Goal: Transaction & Acquisition: Download file/media

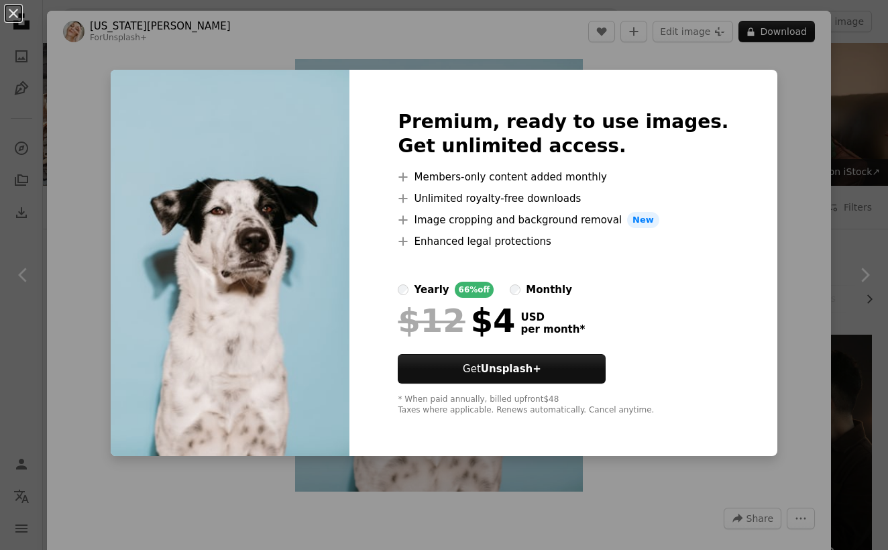
scroll to position [685, 0]
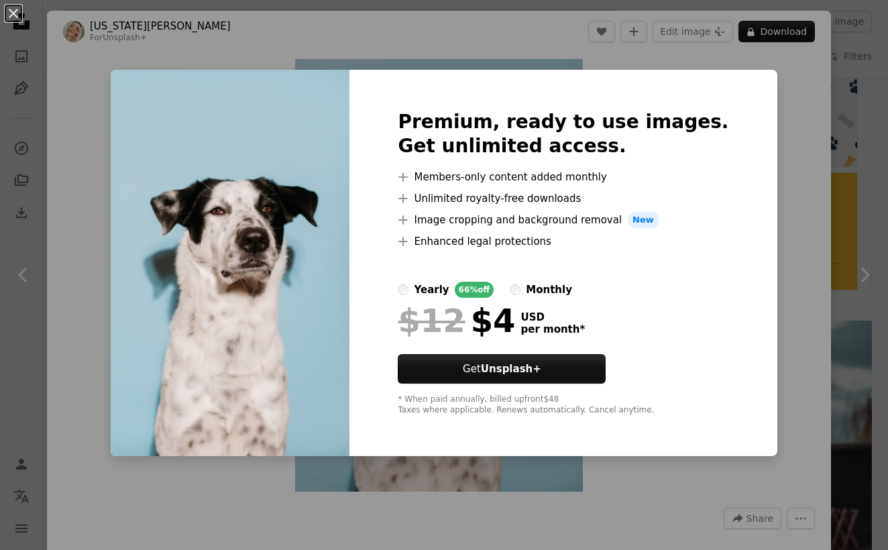
click at [182, 59] on div "An X shape Premium, ready to use images. Get unlimited access. A plus sign Memb…" at bounding box center [444, 275] width 888 height 550
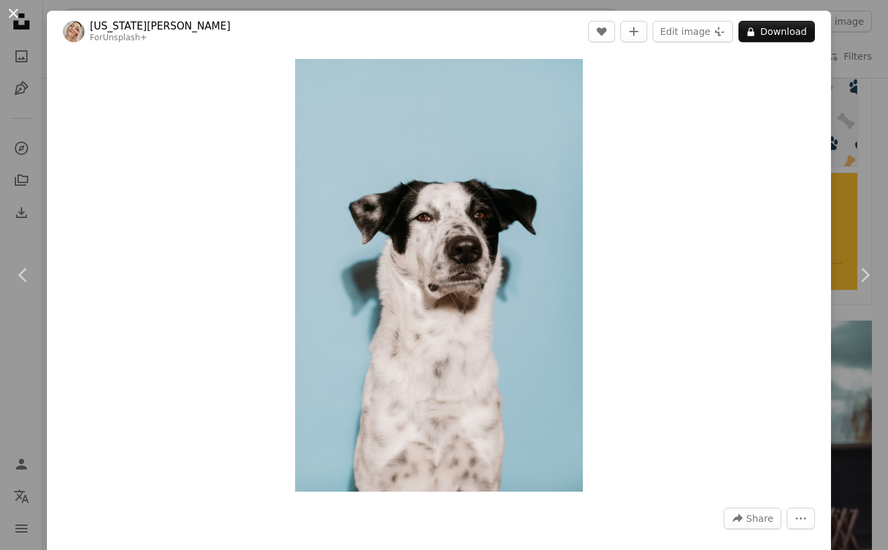
click at [16, 15] on button "An X shape" at bounding box center [13, 13] width 16 height 16
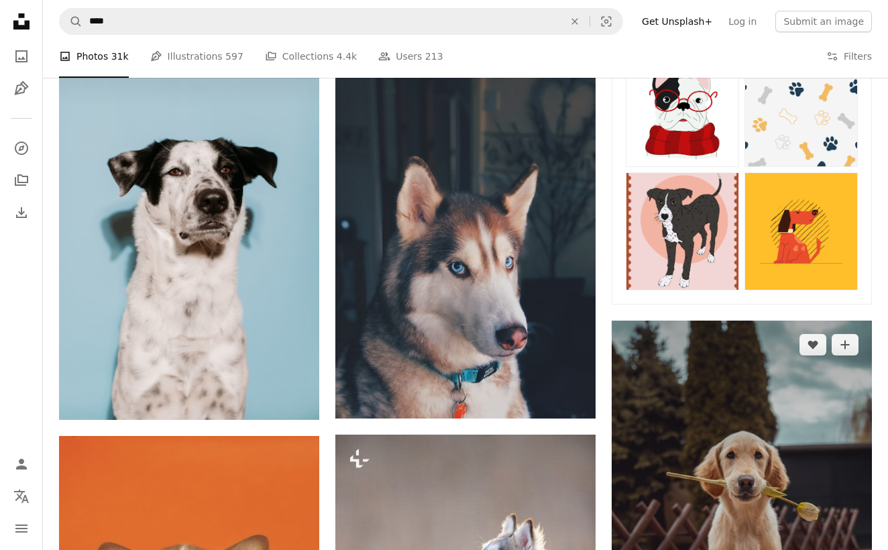
click at [635, 390] on img at bounding box center [742, 529] width 260 height 417
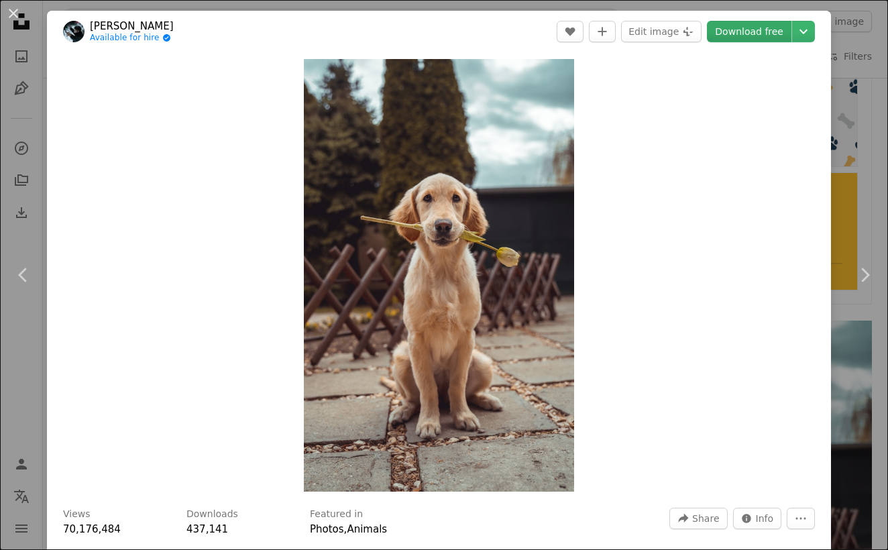
click at [762, 33] on link "Download free" at bounding box center [749, 31] width 85 height 21
